Goal: Transaction & Acquisition: Purchase product/service

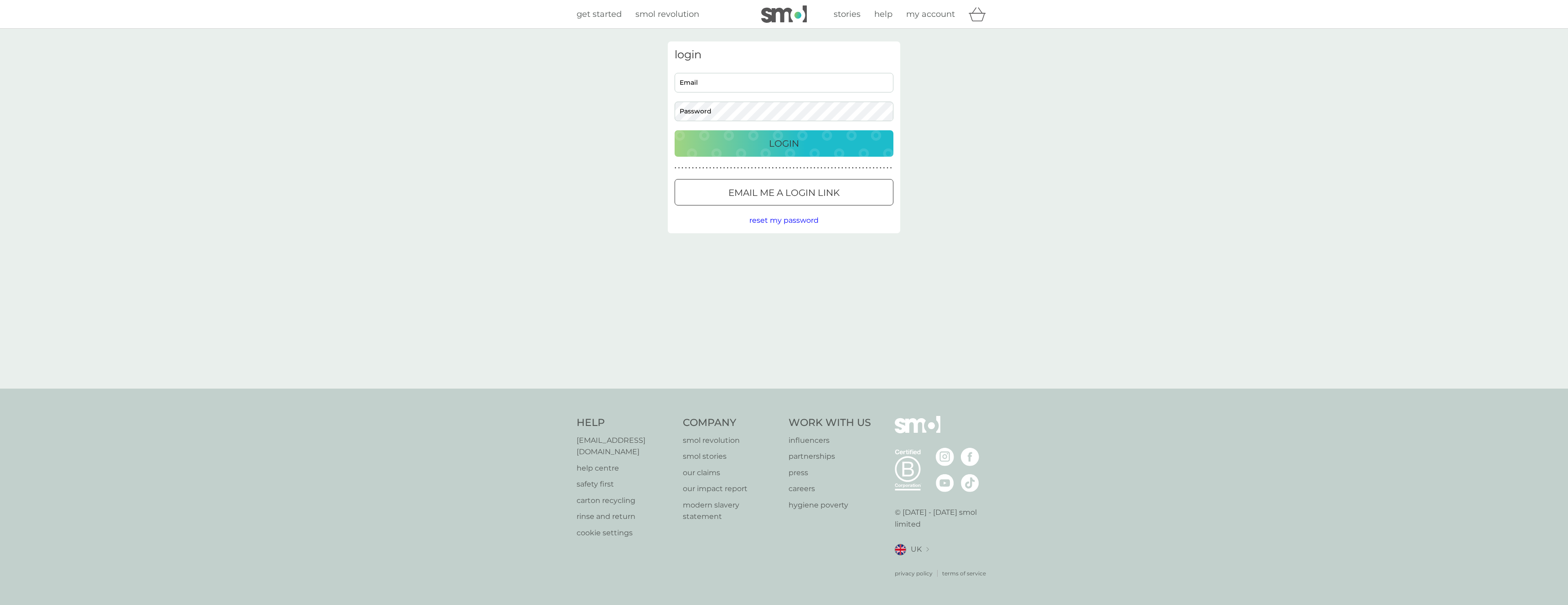
type input "[PERSON_NAME][EMAIL_ADDRESS][DOMAIN_NAME]"
click at [818, 141] on div "Login" at bounding box center [784, 143] width 201 height 15
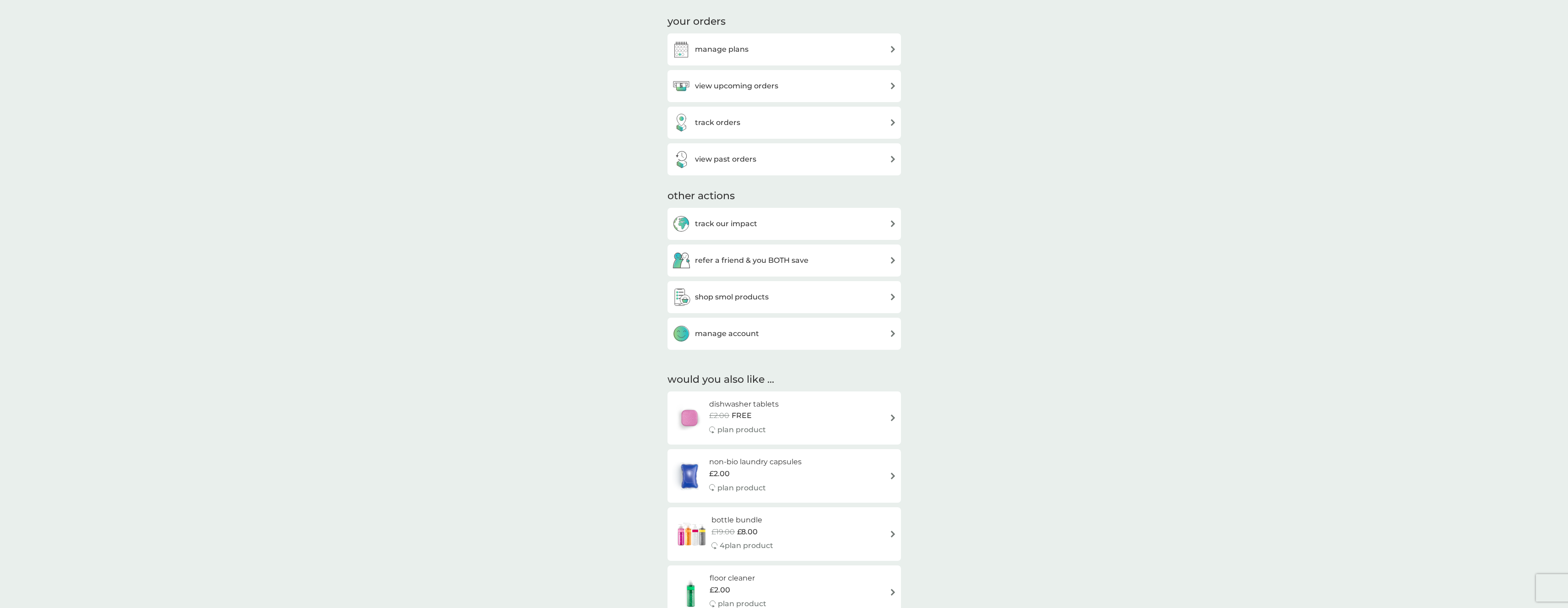
scroll to position [481, 0]
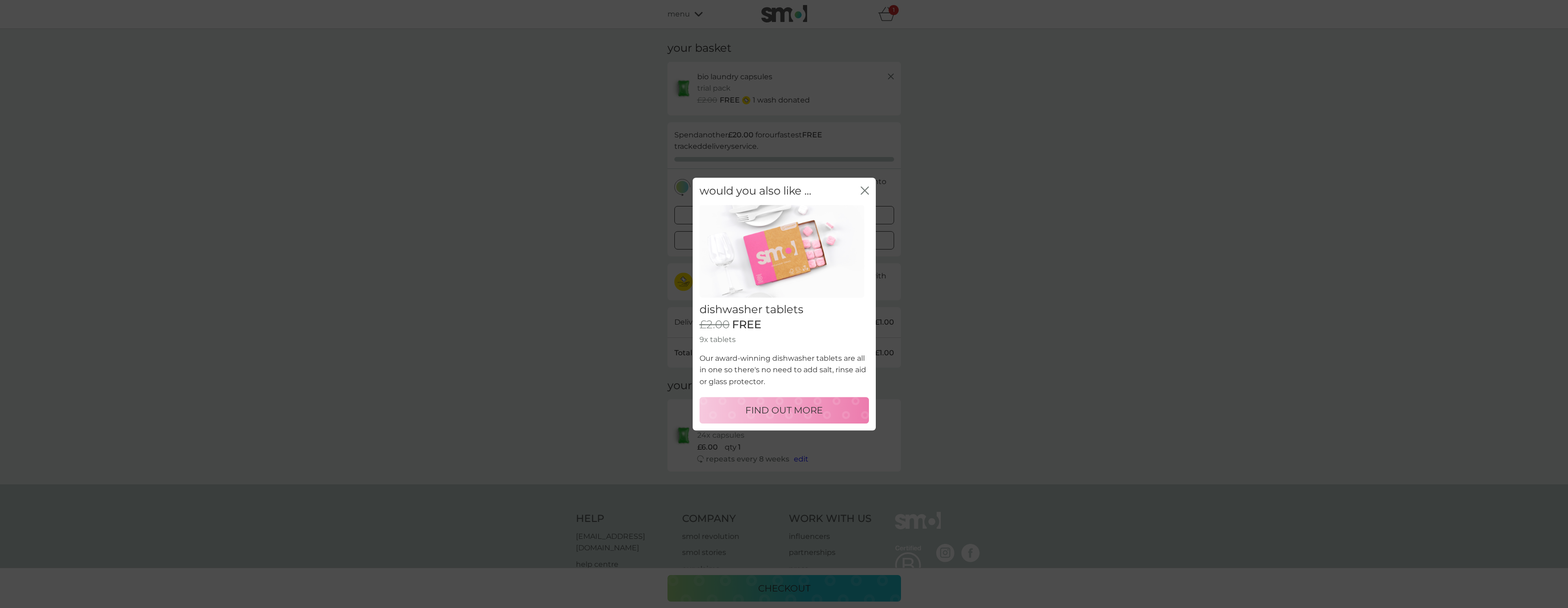
click at [863, 190] on icon "close" at bounding box center [864, 190] width 8 height 8
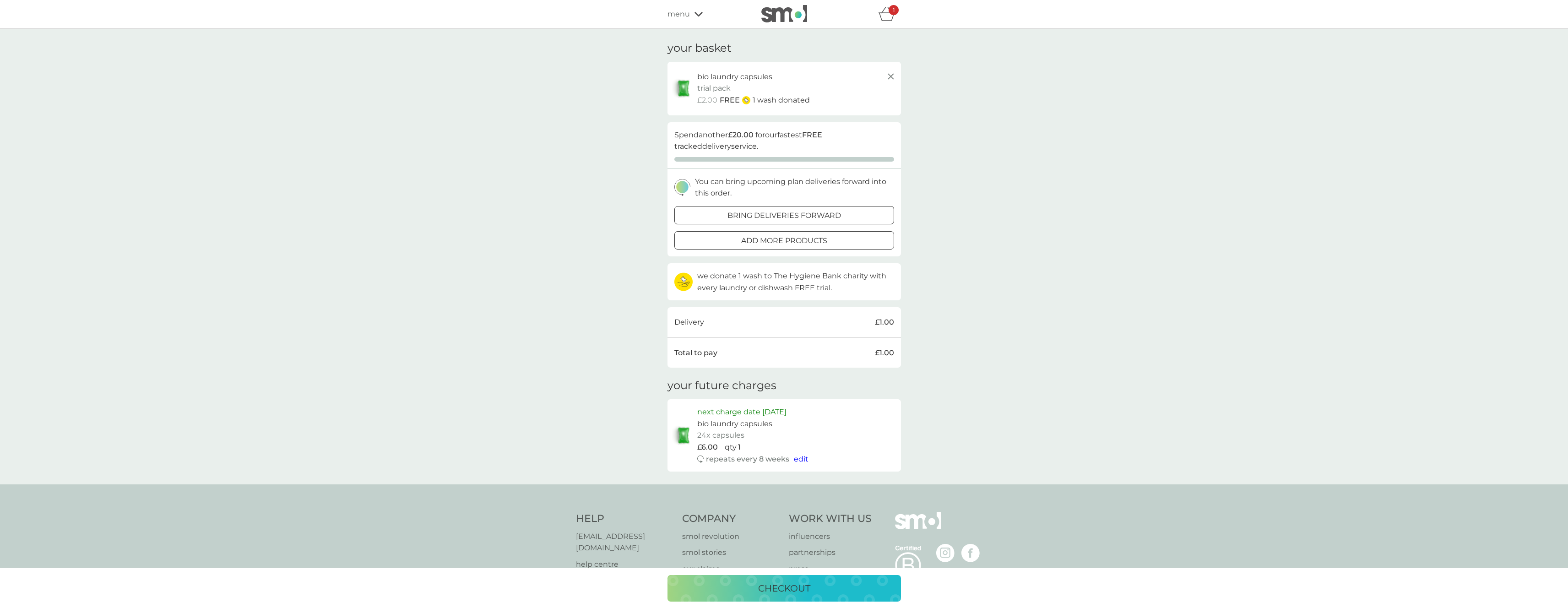
click at [863, 586] on div "checkout" at bounding box center [784, 588] width 215 height 15
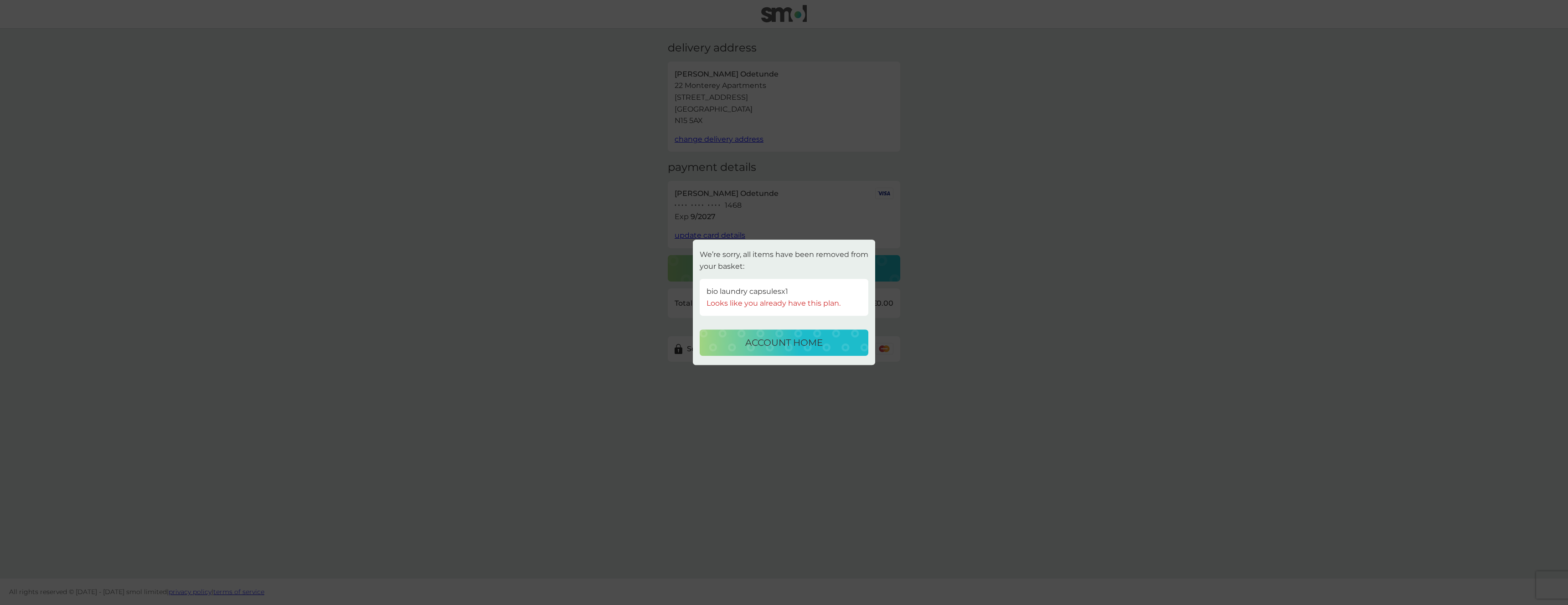
click at [826, 334] on button "account home" at bounding box center [784, 343] width 169 height 26
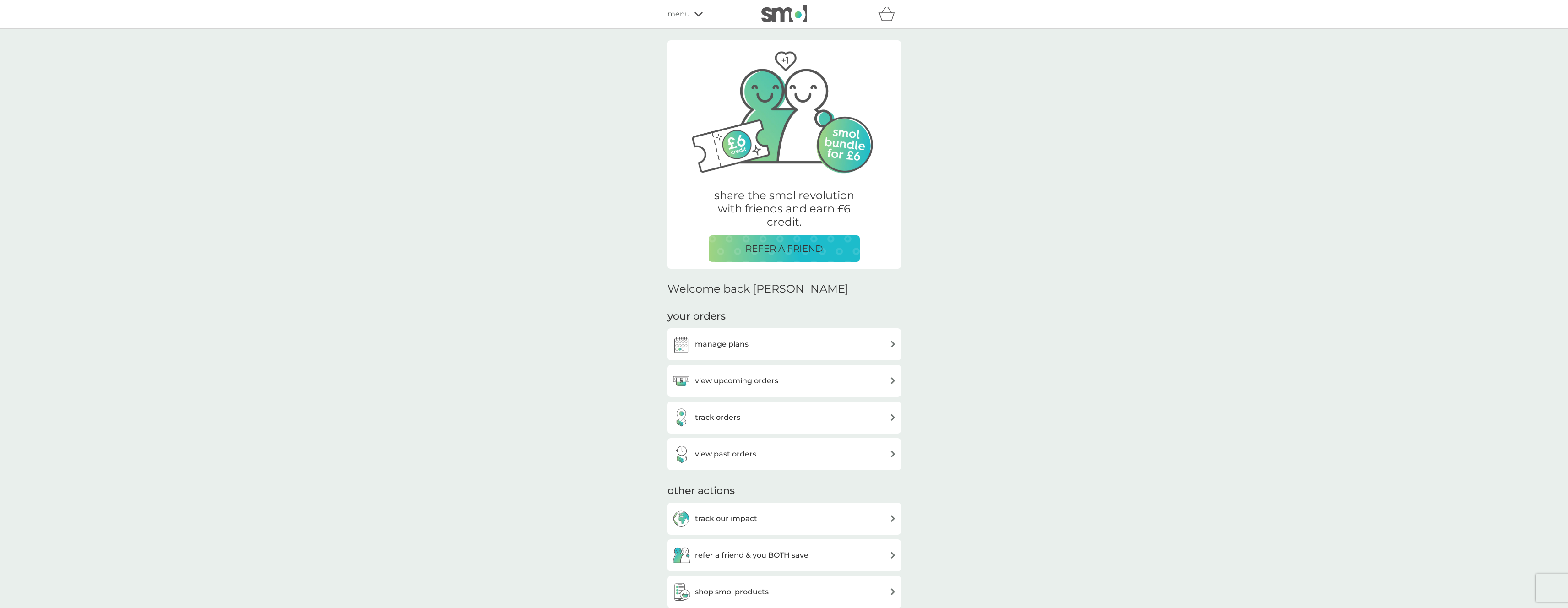
click at [674, 21] on div "refer a friend & you BOTH save smol impact smol shop your smol plans your upcom…" at bounding box center [784, 14] width 233 height 19
click at [686, 10] on span "menu" at bounding box center [678, 13] width 22 height 12
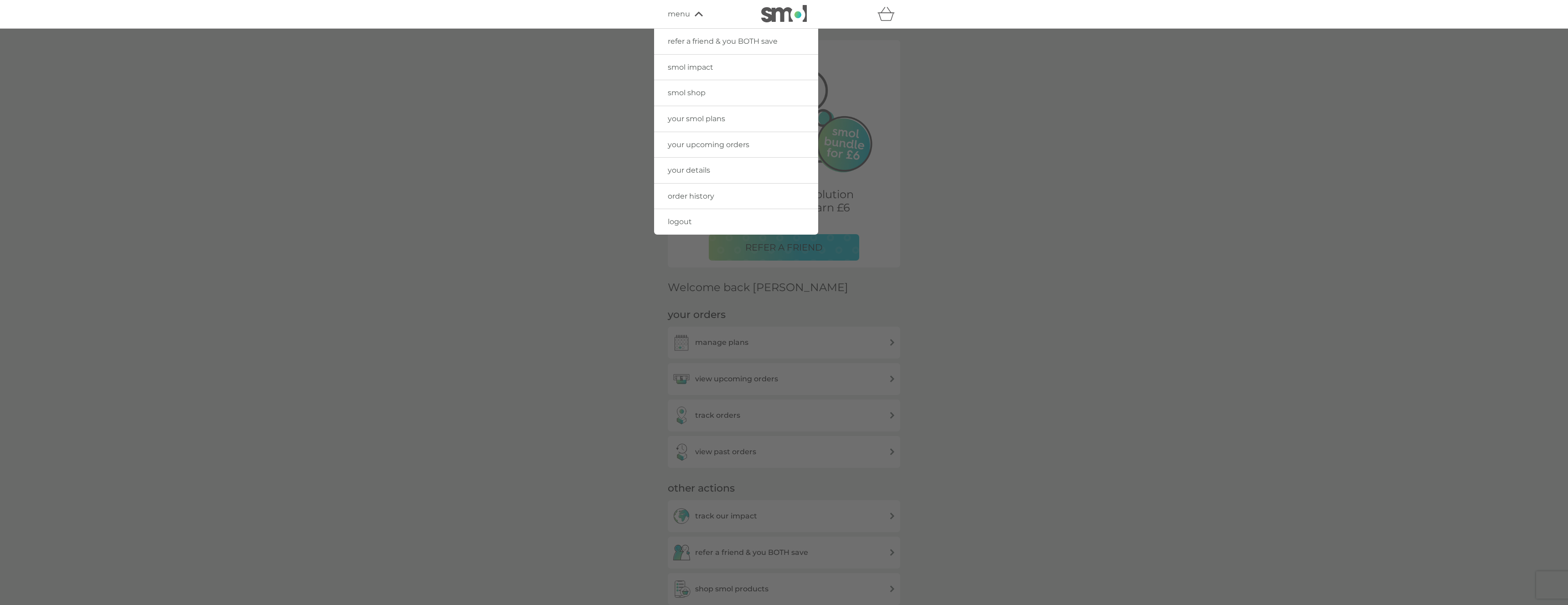
click at [696, 223] on link "logout" at bounding box center [736, 222] width 164 height 26
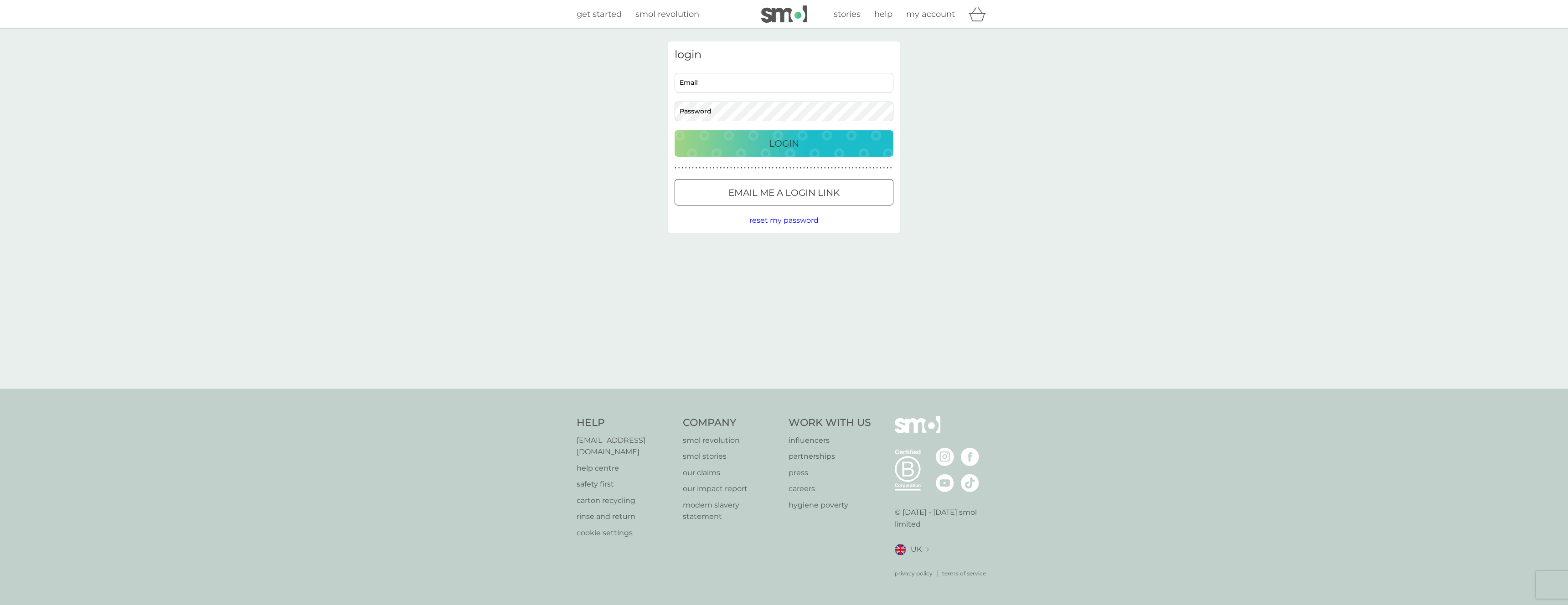
type input "[PERSON_NAME][EMAIL_ADDRESS][DOMAIN_NAME]"
click at [597, 11] on span "get started" at bounding box center [598, 13] width 45 height 10
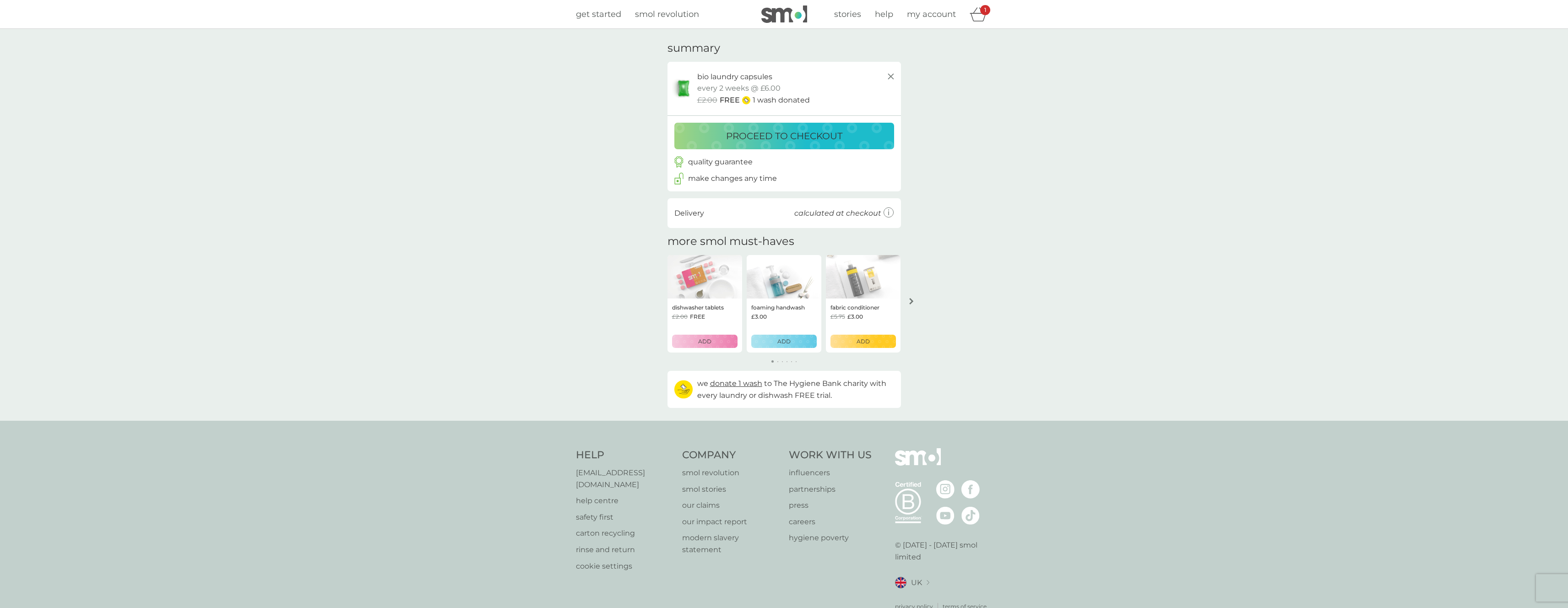
click at [747, 143] on p "proceed to checkout" at bounding box center [784, 136] width 116 height 15
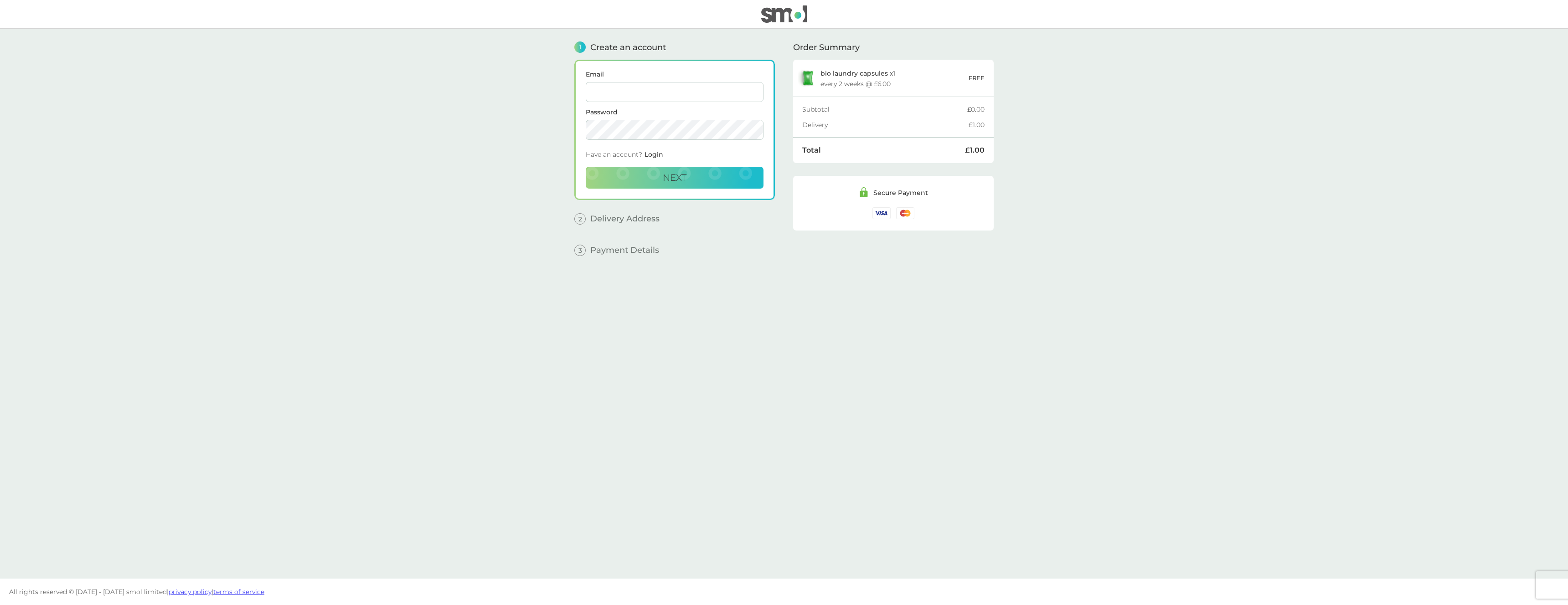
click at [671, 90] on input "Email" at bounding box center [674, 92] width 178 height 20
click at [620, 93] on input "stephen@smolproducts.com" at bounding box center [674, 92] width 178 height 20
paste input "testsnap1livetest"
type input "[PERSON_NAME][EMAIL_ADDRESS][DOMAIN_NAME]"
click at [714, 171] on button "Next" at bounding box center [674, 178] width 178 height 22
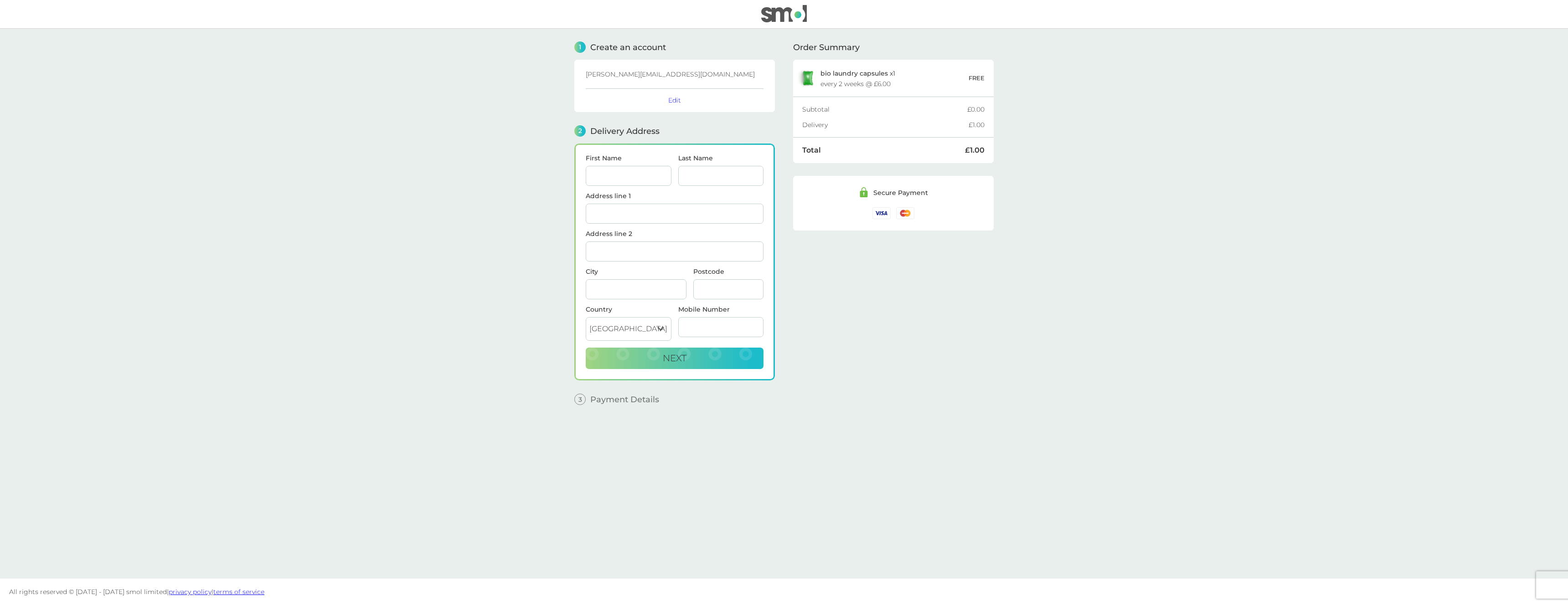
click at [617, 178] on input "First Name" at bounding box center [628, 176] width 86 height 20
type input "[PERSON_NAME]"
type input "Odetunde"
type input "22 Monterey Appartmen"
type input "[STREET_ADDRESS]"
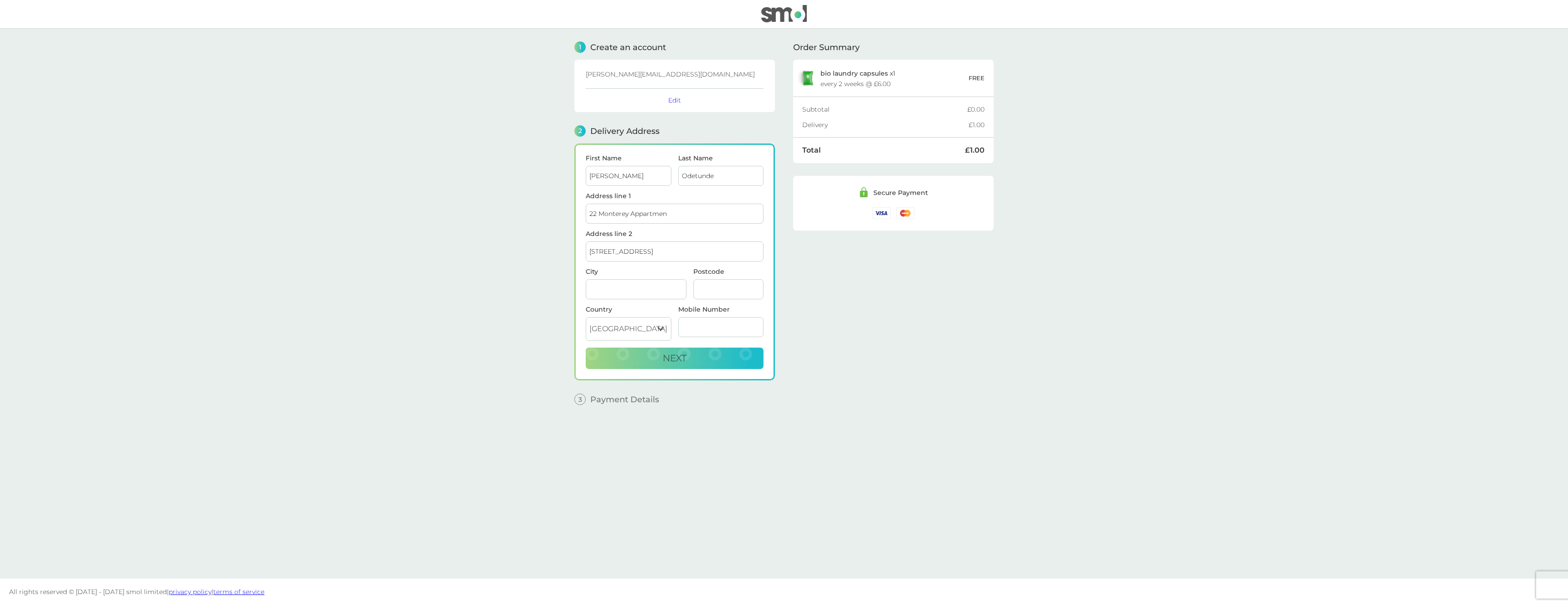
type input "N155AX"
type input "447535429356"
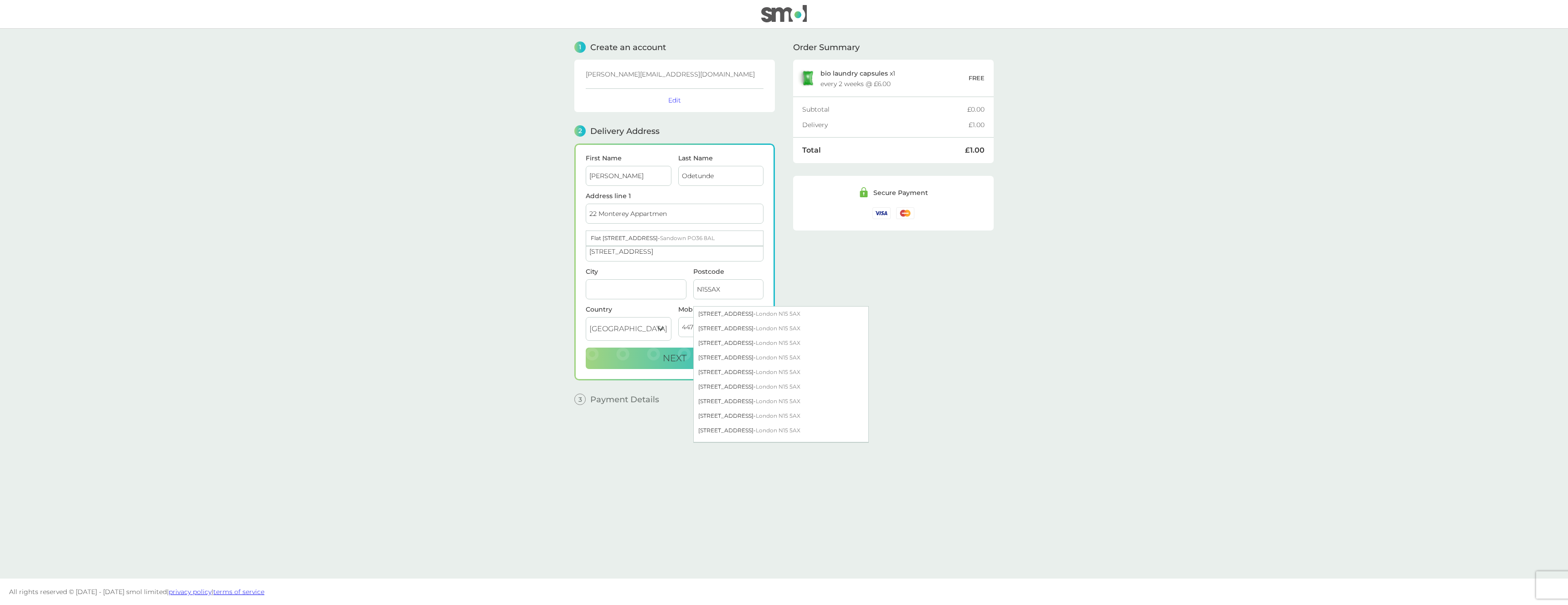
click at [640, 291] on input "City" at bounding box center [636, 289] width 101 height 20
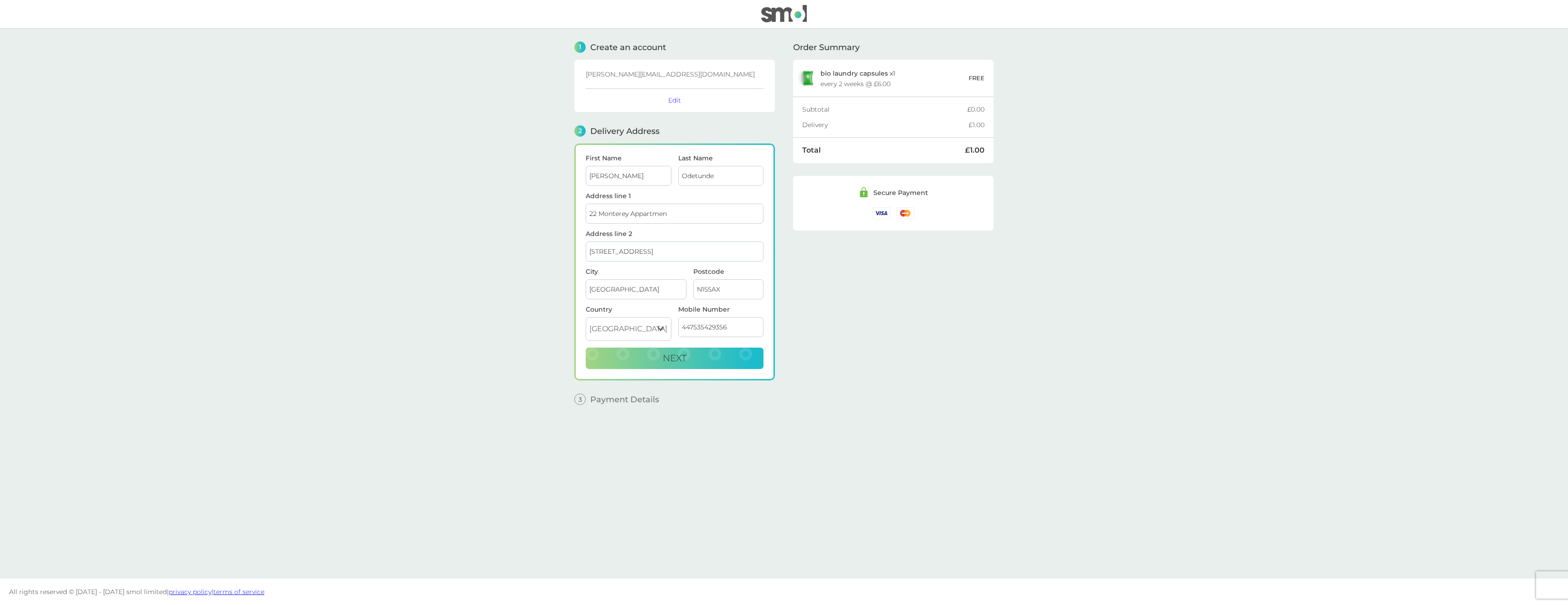
type input "[GEOGRAPHIC_DATA]"
click at [705, 361] on button "Next" at bounding box center [674, 359] width 178 height 22
checkbox input "true"
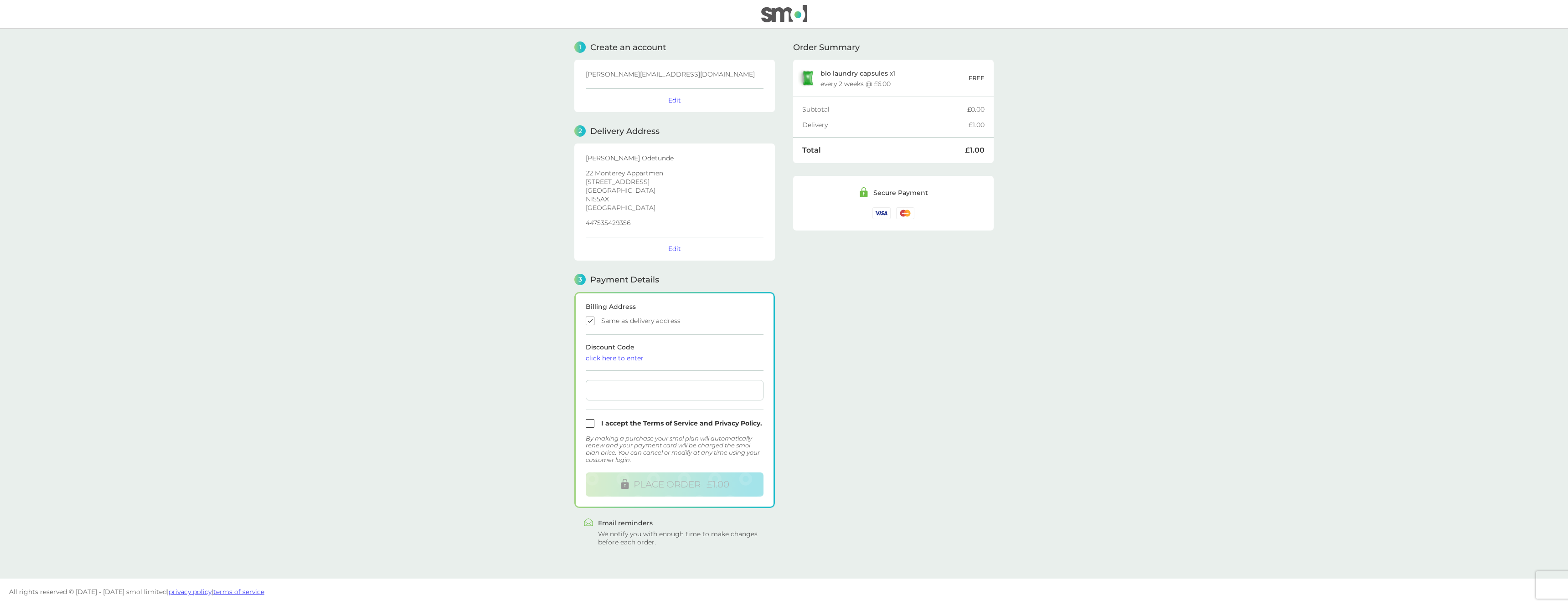
click at [620, 385] on div at bounding box center [674, 389] width 178 height 20
click at [619, 422] on input "checkbox" at bounding box center [674, 424] width 178 height 9
checkbox input "true"
click at [672, 490] on button "PLACE ORDER - £1.00" at bounding box center [674, 484] width 178 height 24
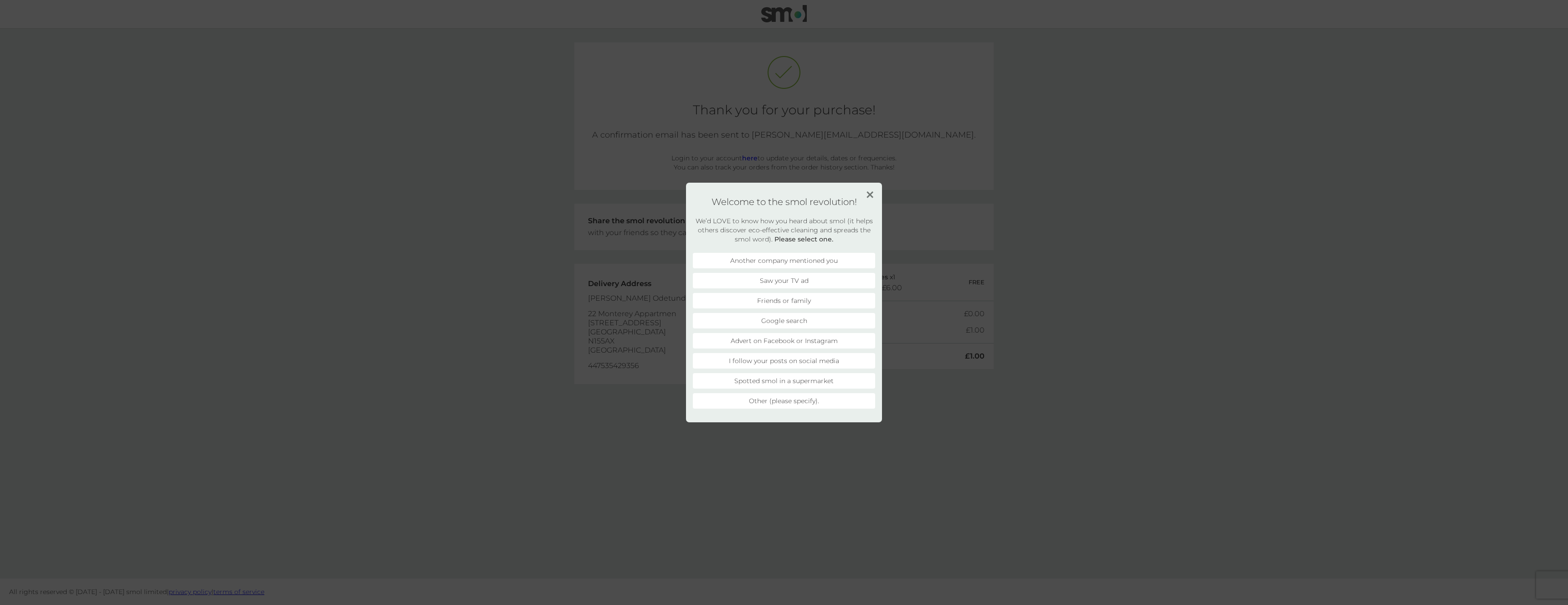
click at [870, 193] on img at bounding box center [871, 195] width 7 height 7
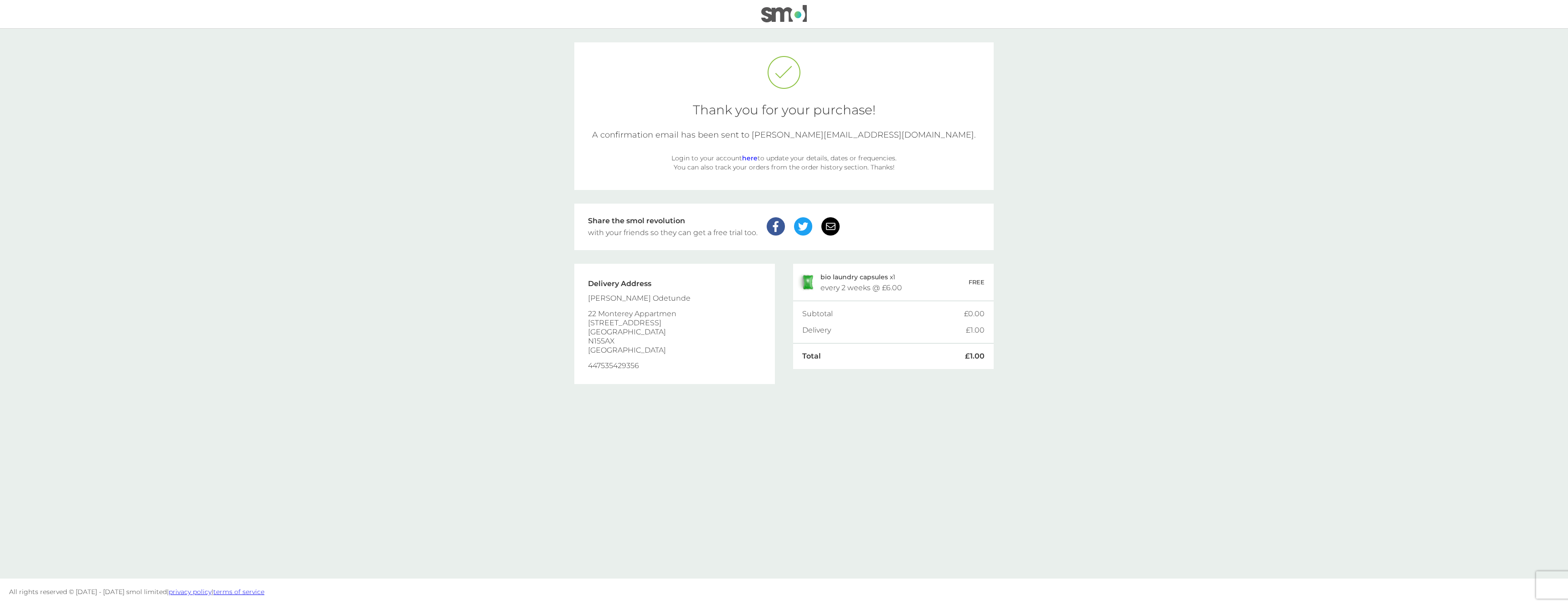
click at [751, 163] on link "here" at bounding box center [750, 157] width 16 height 8
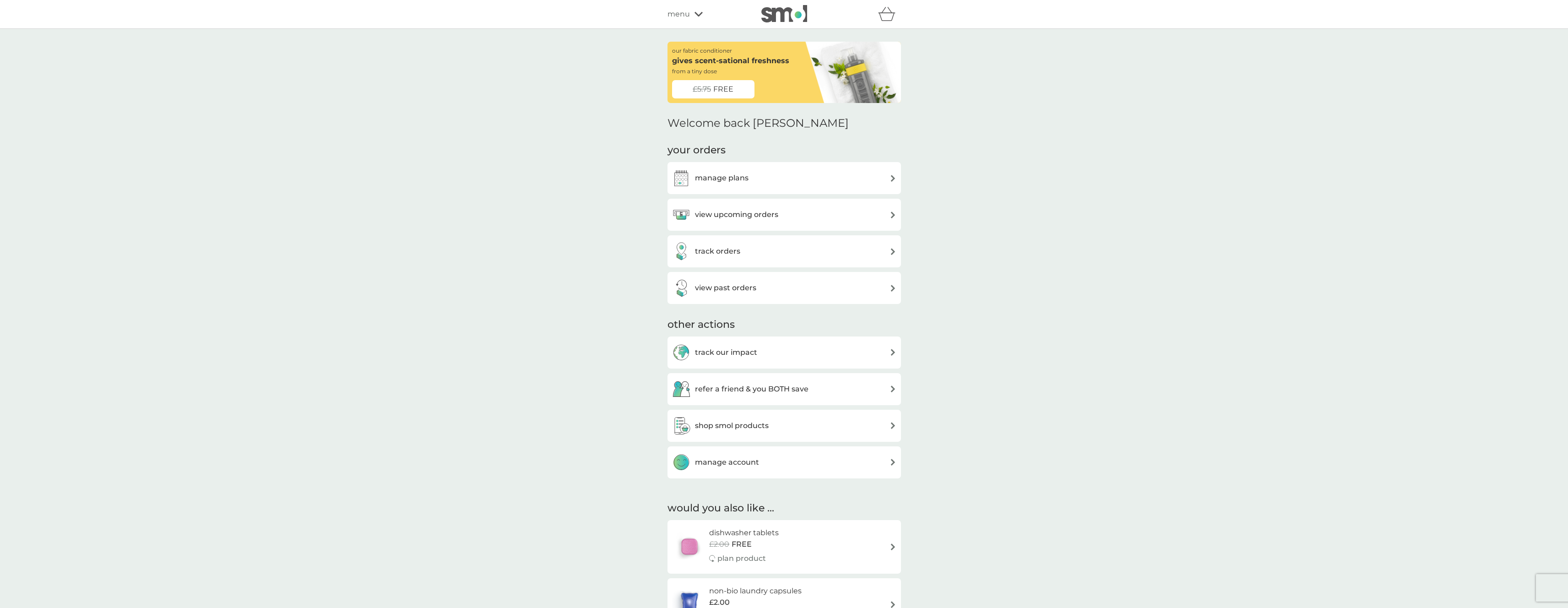
click at [763, 179] on div "manage plans" at bounding box center [784, 178] width 225 height 19
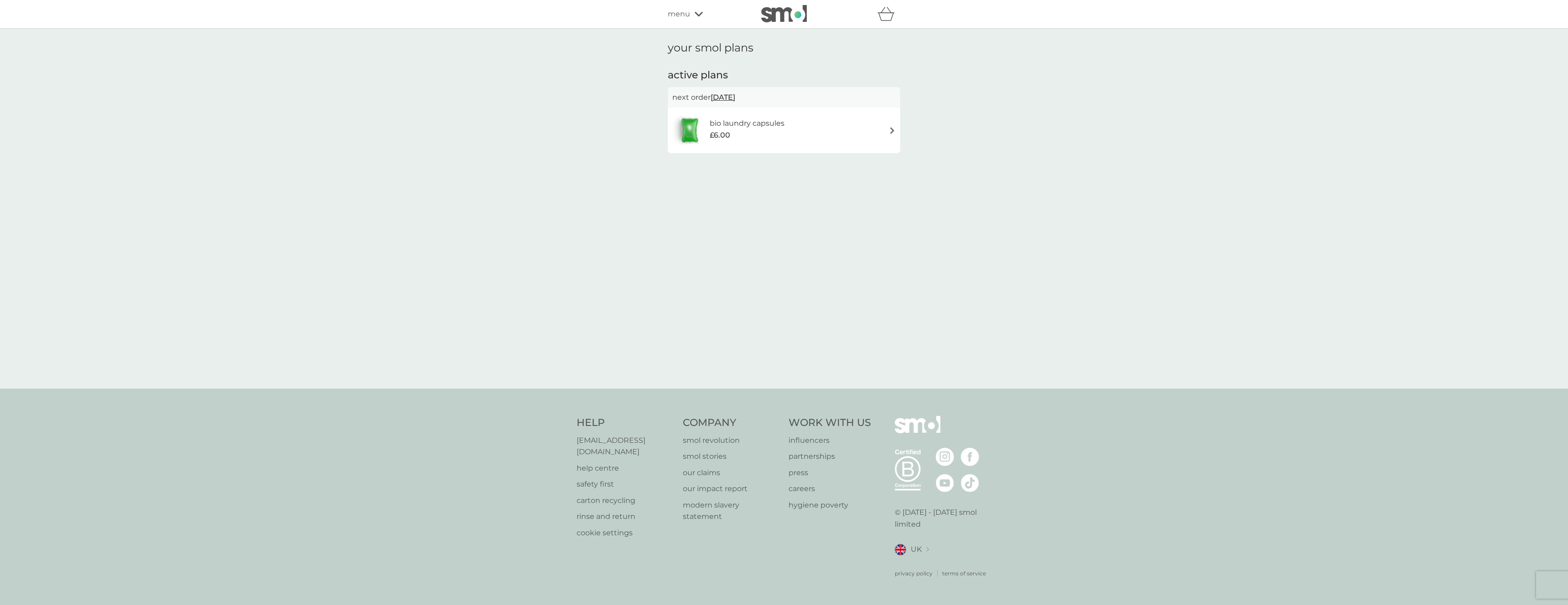
click at [887, 18] on icon "basket" at bounding box center [887, 14] width 18 height 14
click at [838, 128] on p "bring deliveries forward" at bounding box center [784, 126] width 113 height 11
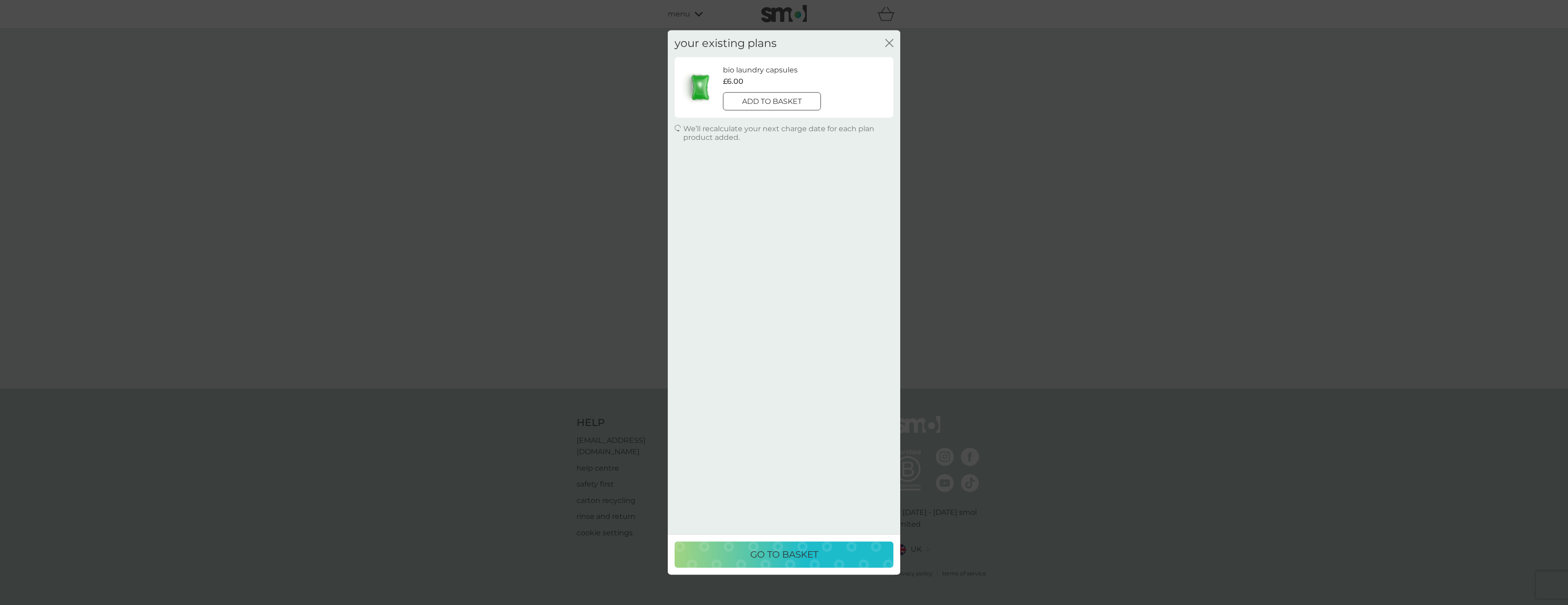
click at [788, 106] on div at bounding box center [772, 102] width 33 height 10
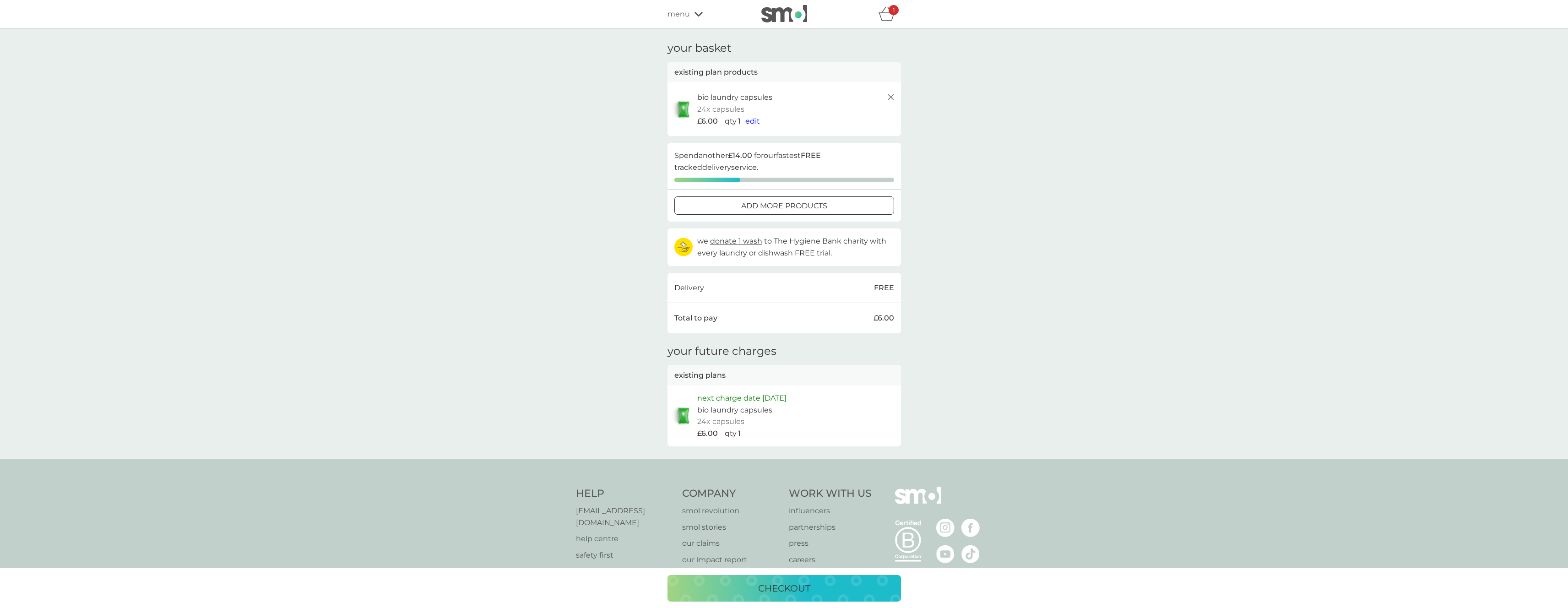
click at [799, 587] on p "checkout" at bounding box center [784, 588] width 52 height 15
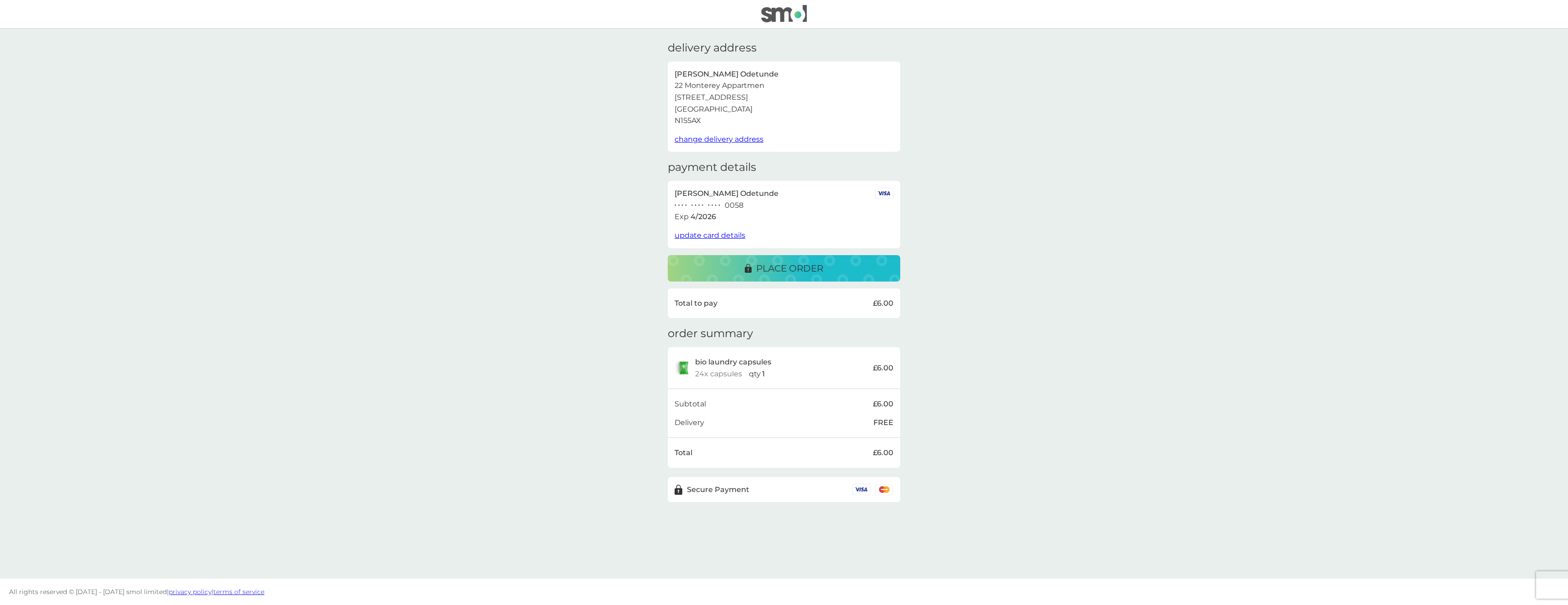
click at [804, 276] on button "place order" at bounding box center [784, 268] width 232 height 26
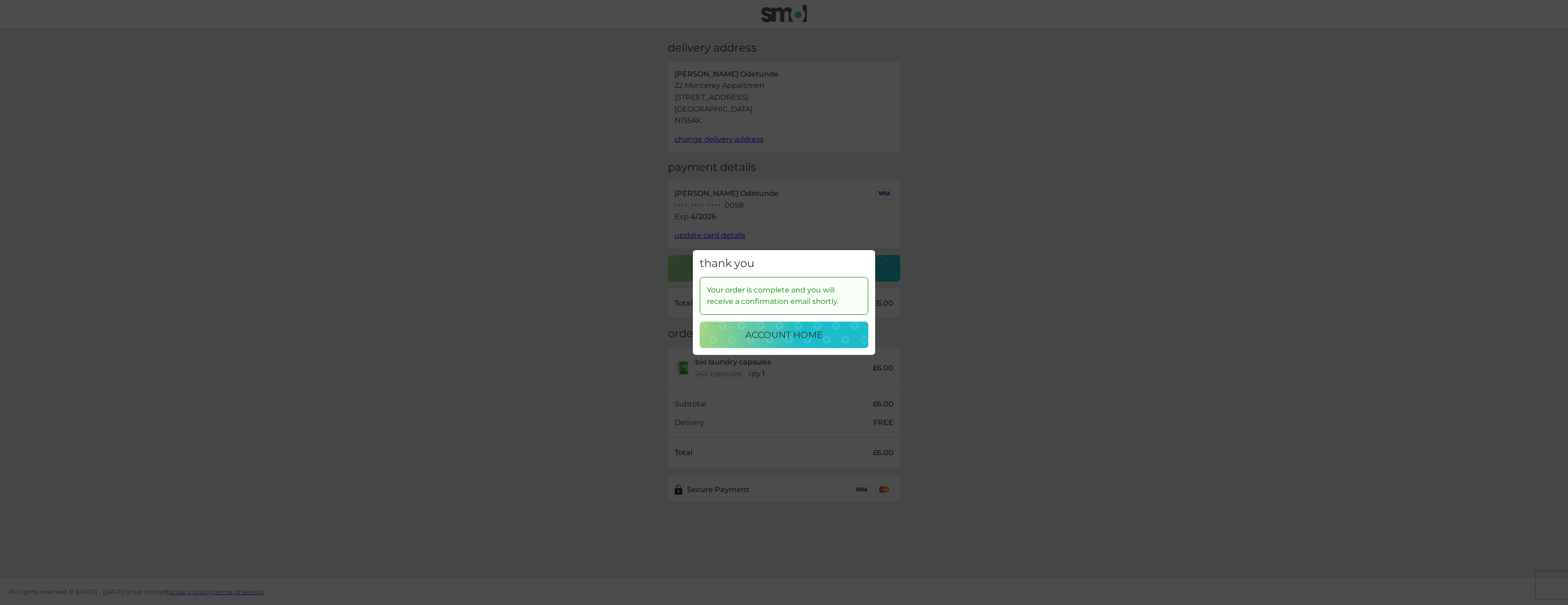
click at [855, 335] on div "account home" at bounding box center [784, 335] width 150 height 15
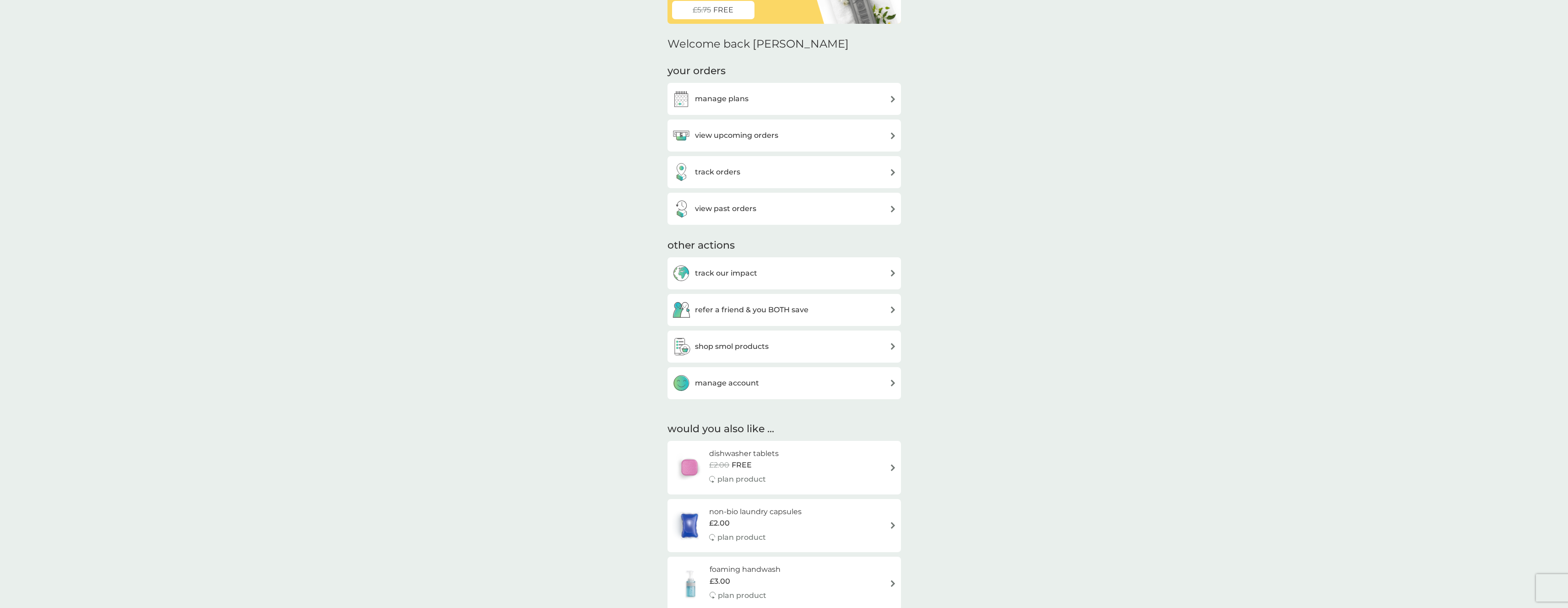
scroll to position [83, 0]
click at [736, 384] on h3 "manage account" at bounding box center [727, 379] width 64 height 12
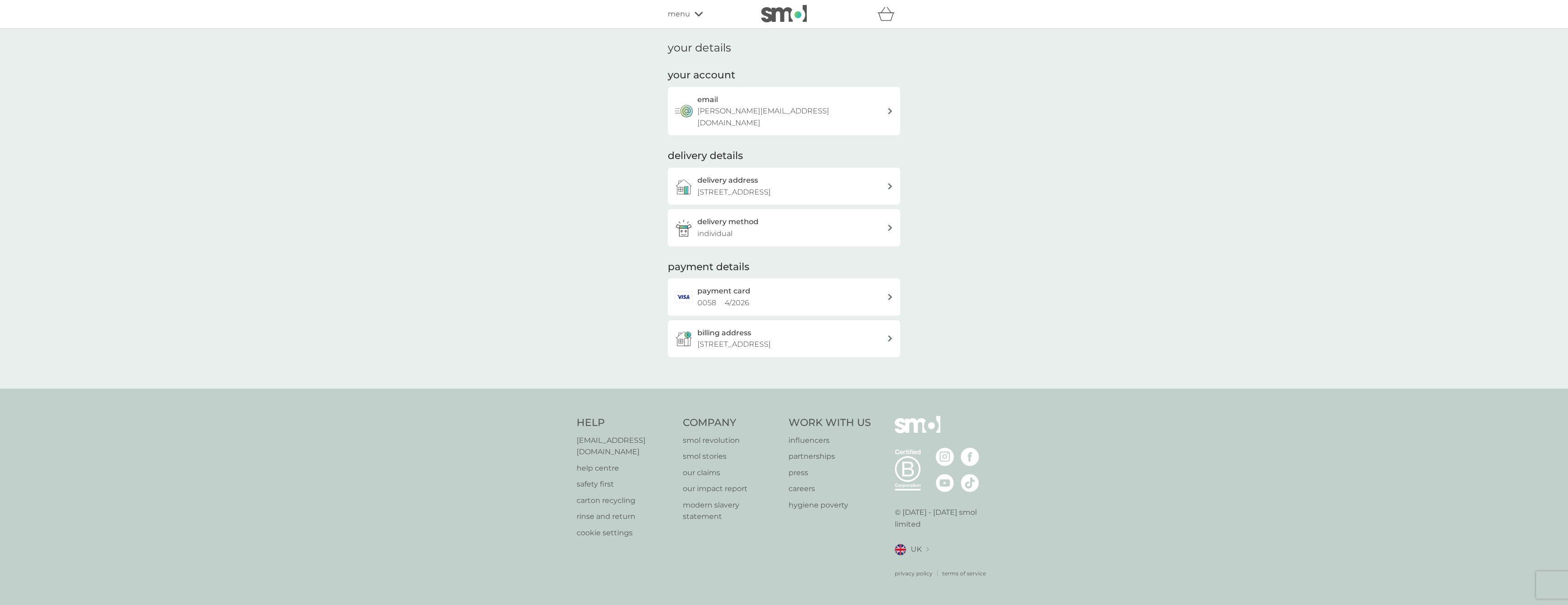
click at [715, 104] on h3 "email" at bounding box center [707, 99] width 20 height 11
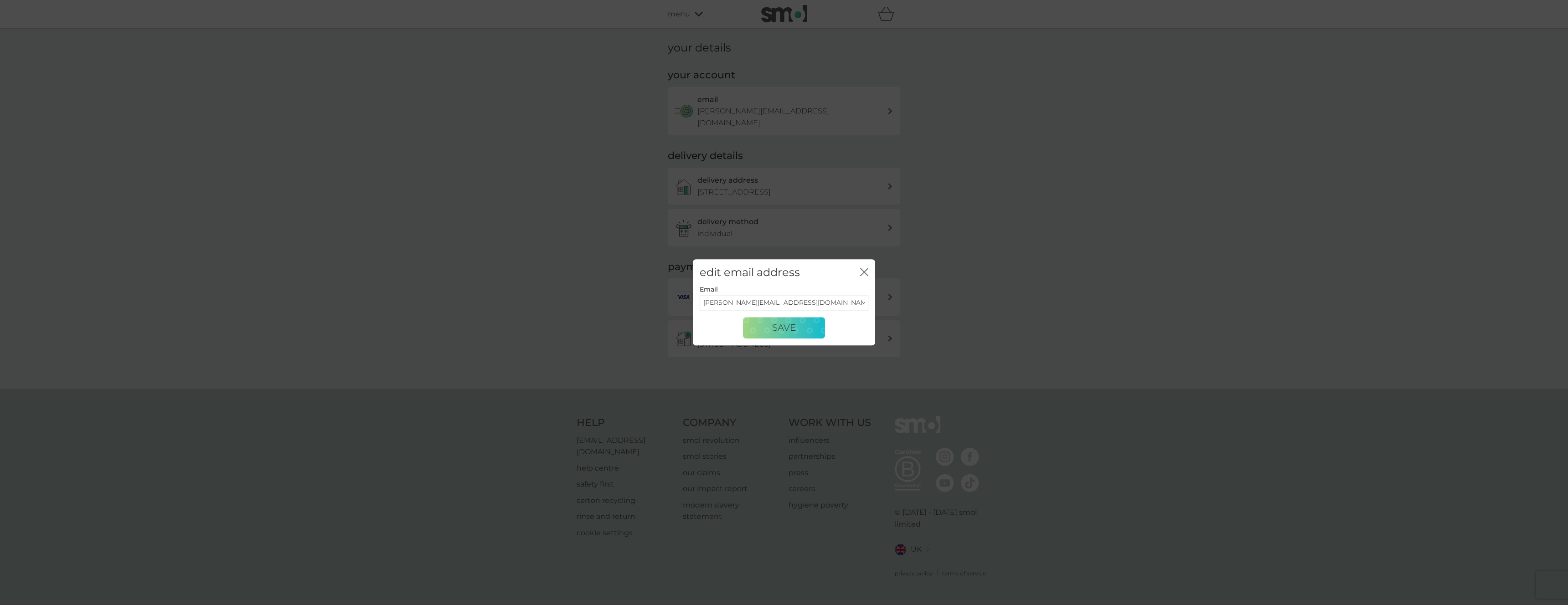
click at [766, 299] on input "[PERSON_NAME][EMAIL_ADDRESS][DOMAIN_NAME]" at bounding box center [784, 303] width 169 height 16
click at [545, 405] on div "edit email address close Email [PERSON_NAME][EMAIL_ADDRESS][DOMAIN_NAME] Save" at bounding box center [784, 302] width 1568 height 605
click at [547, 213] on div "edit email address close Email [PERSON_NAME][EMAIL_ADDRESS][DOMAIN_NAME] Save" at bounding box center [784, 302] width 1568 height 605
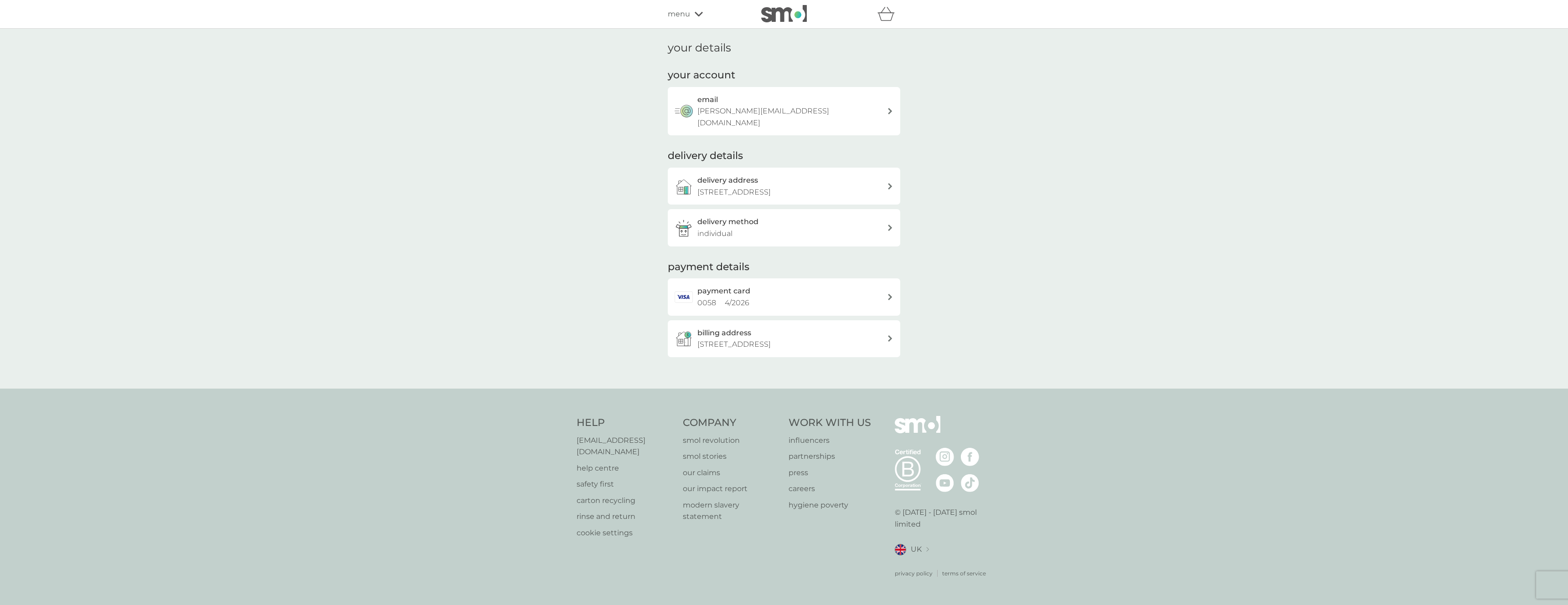
click at [887, 18] on icon "basket" at bounding box center [887, 14] width 18 height 14
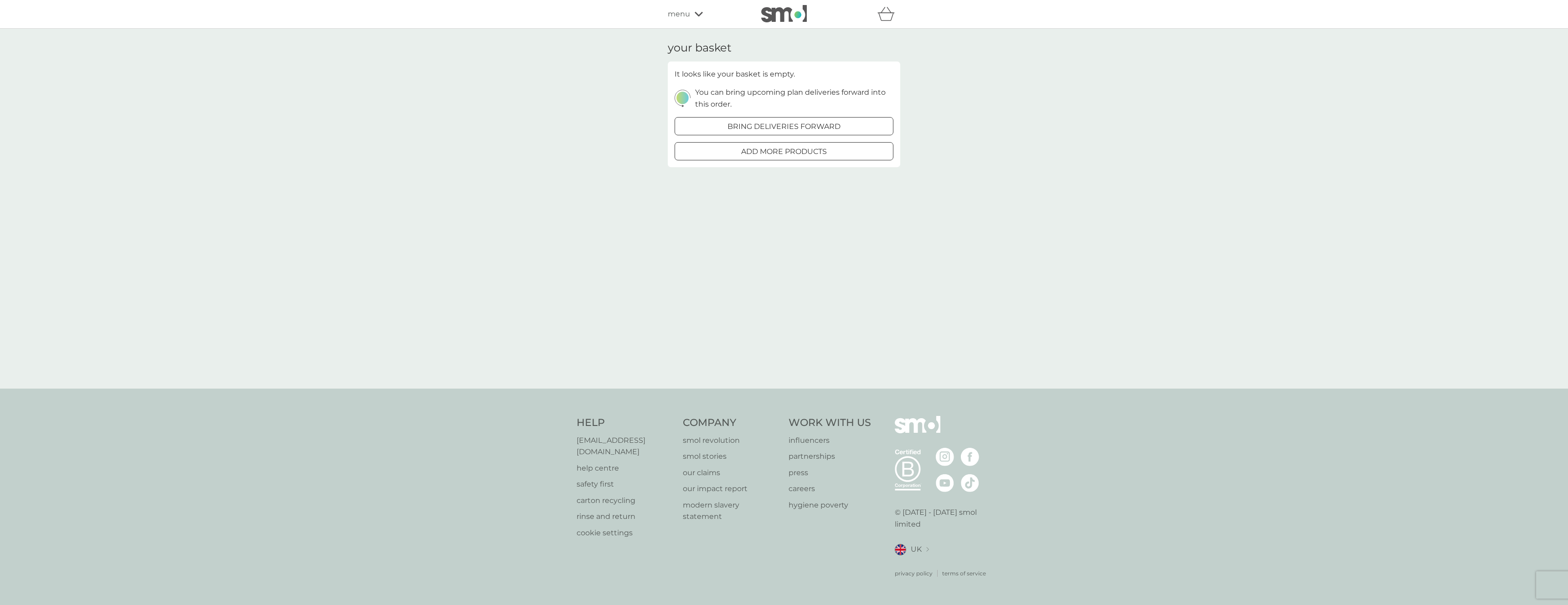
click at [797, 133] on button "bring deliveries forward" at bounding box center [784, 126] width 219 height 19
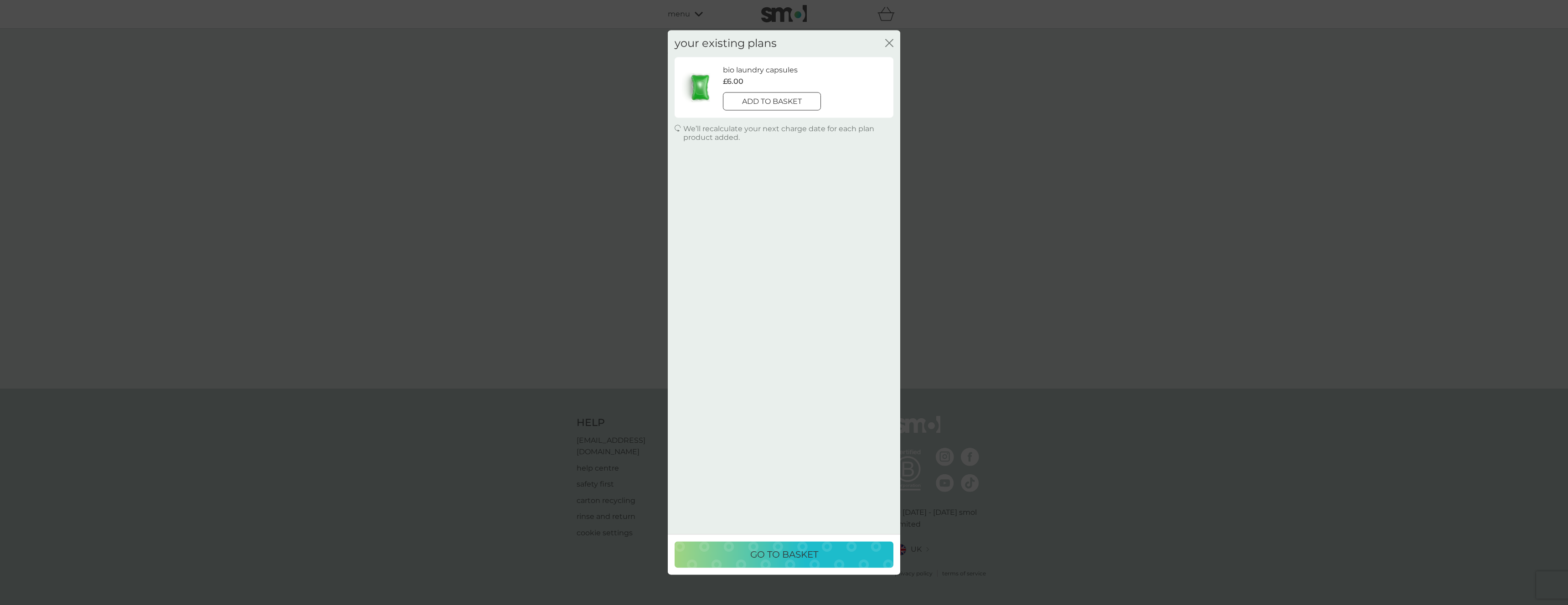
click at [780, 102] on div at bounding box center [772, 102] width 33 height 10
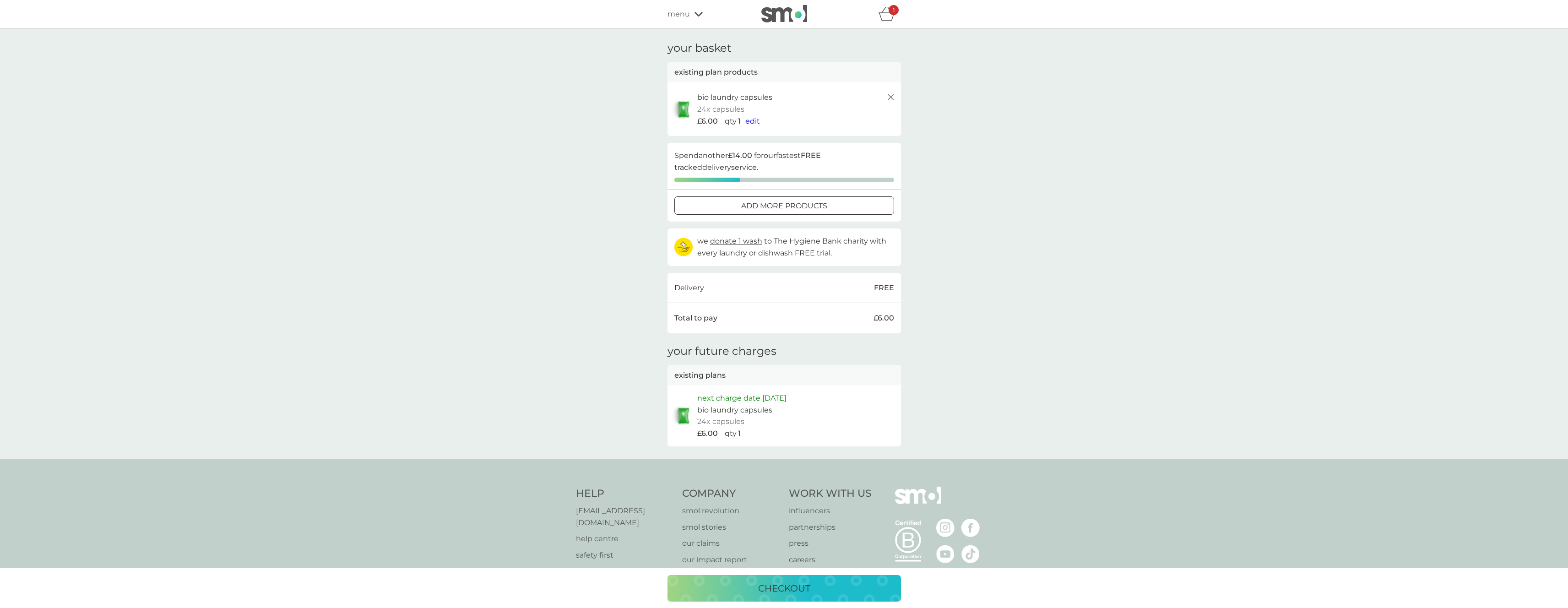
click at [800, 587] on p "checkout" at bounding box center [784, 588] width 52 height 15
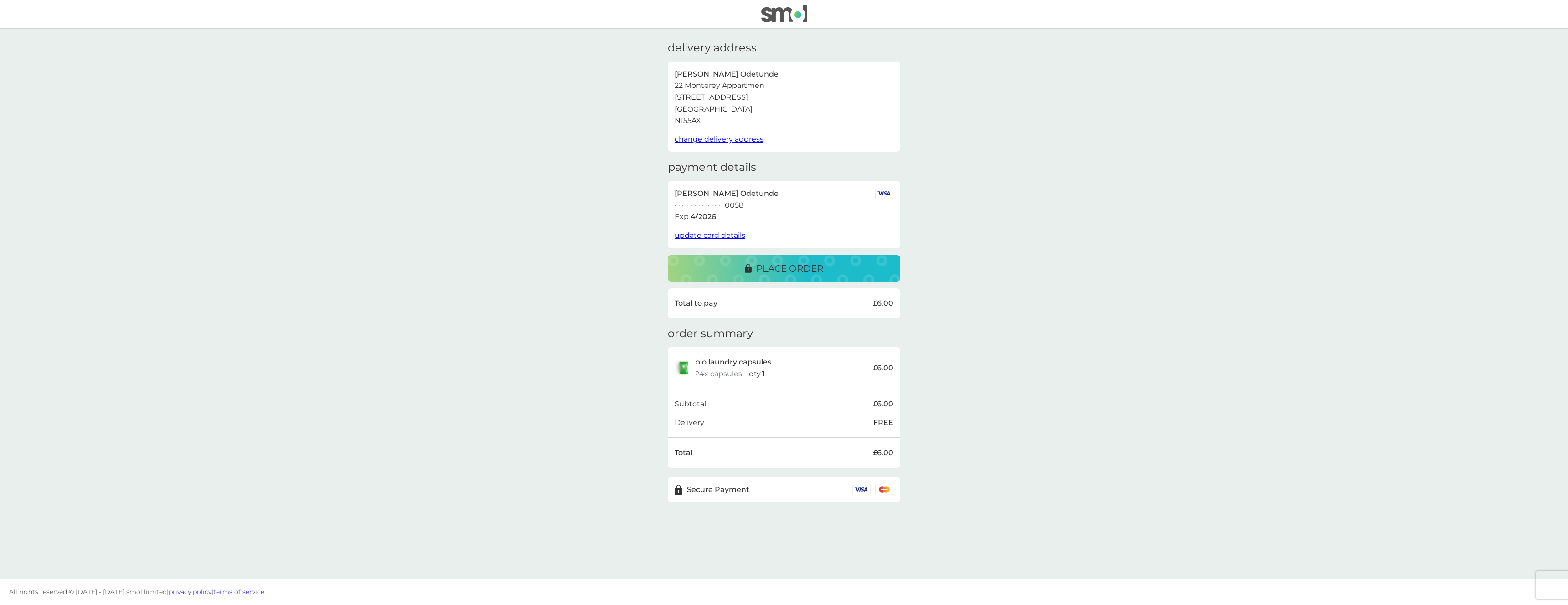
click at [836, 272] on div "place order" at bounding box center [784, 268] width 214 height 15
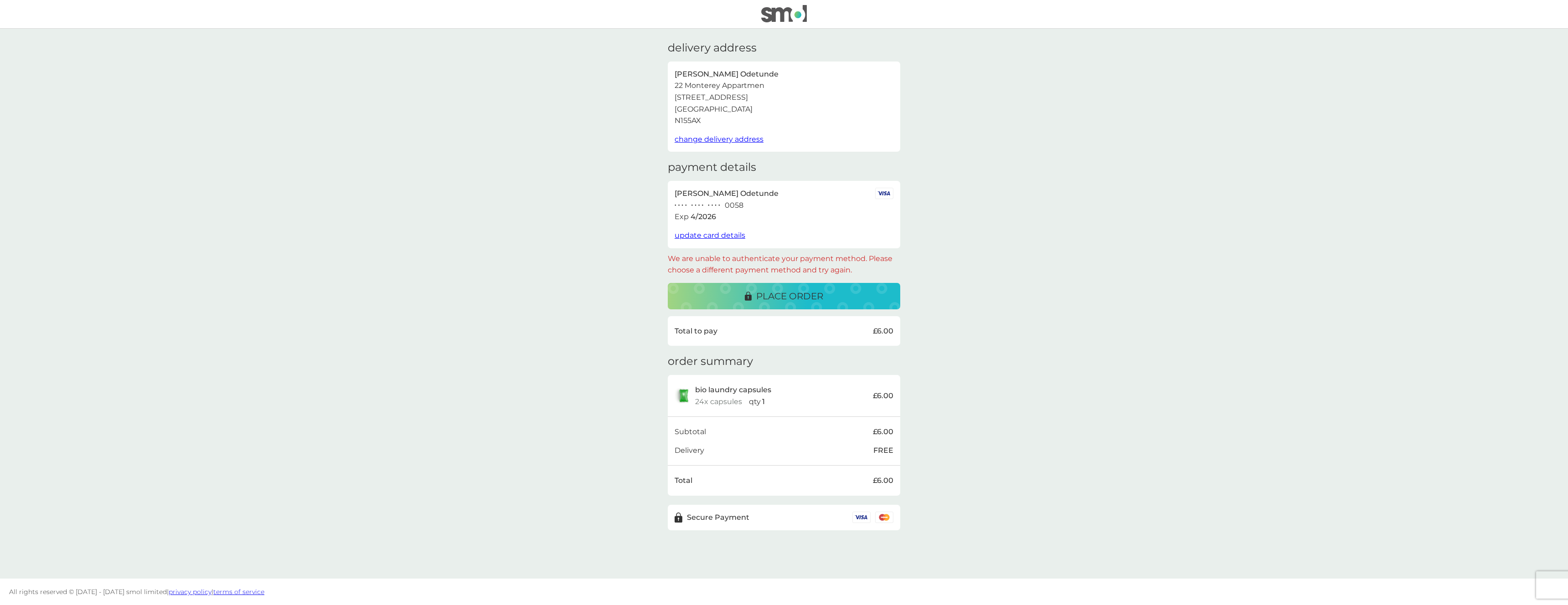
click at [844, 301] on div "place order" at bounding box center [784, 296] width 214 height 15
